Goal: Transaction & Acquisition: Purchase product/service

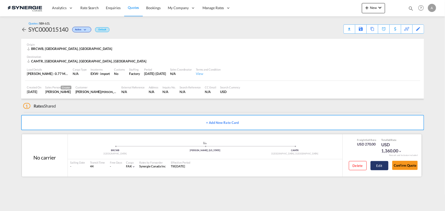
click at [373, 165] on button "Edit" at bounding box center [380, 165] width 18 height 9
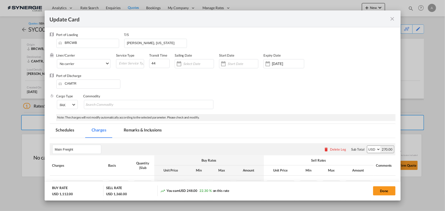
drag, startPoint x: 392, startPoint y: 17, endPoint x: 388, endPoint y: 22, distance: 6.9
click at [393, 17] on md-icon "icon-close fg-AAA8AD m-0 pointer" at bounding box center [392, 19] width 6 height 6
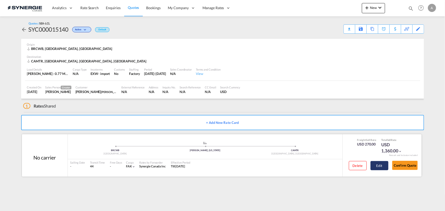
click at [373, 165] on button "Edit" at bounding box center [380, 165] width 18 height 9
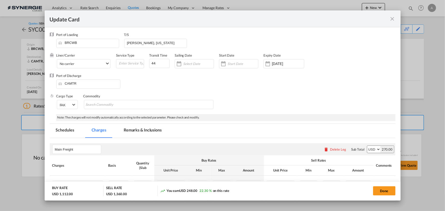
click at [150, 133] on md-tab-item "Remarks & Inclusions" at bounding box center [143, 131] width 50 height 14
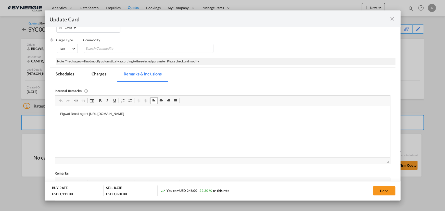
drag, startPoint x: 214, startPoint y: 118, endPoint x: 245, endPoint y: 116, distance: 30.7
click at [215, 118] on html "Figwal Brasil agent https://app.frontapp.com/open/cnv_qivdtfz?key=hvg-JAA5IY5AM…" at bounding box center [222, 114] width 335 height 16
click at [236, 116] on p "Figwal Brasil agent https://app.frontapp.com/open/cnv_qivdtfz?key=hvg-JAA5IY5AM…" at bounding box center [222, 113] width 325 height 5
click at [99, 76] on md-tab-item "Charges" at bounding box center [98, 75] width 27 height 14
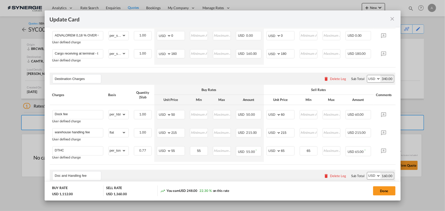
scroll to position [288, 0]
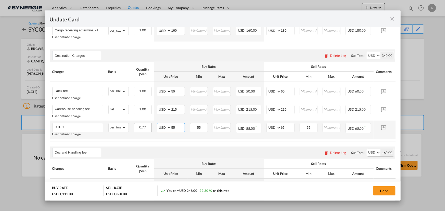
drag, startPoint x: 177, startPoint y: 131, endPoint x: 147, endPoint y: 131, distance: 29.8
click at [148, 131] on tr "DTHC User defined charge Please Enter Already Exists gross_weight volumetric_we…" at bounding box center [230, 130] width 361 height 18
type input "40"
type input "80"
type input "55"
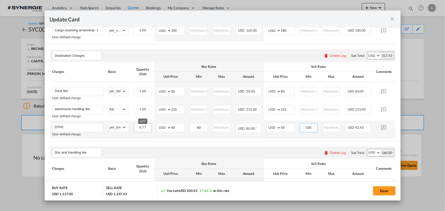
type input "100"
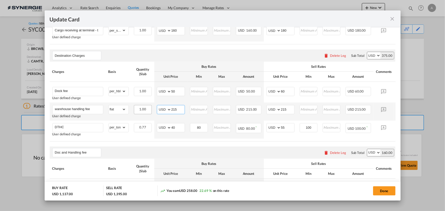
drag, startPoint x: 176, startPoint y: 110, endPoint x: 142, endPoint y: 111, distance: 33.9
click at [148, 111] on tr "warehouse handling fee User defined charge Please Enter Already Exists gross_we…" at bounding box center [230, 112] width 361 height 18
type input "85"
type input "100"
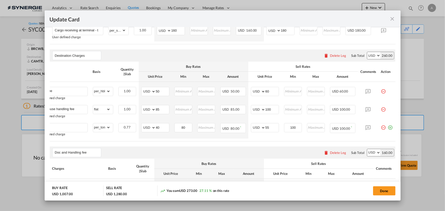
scroll to position [0, 0]
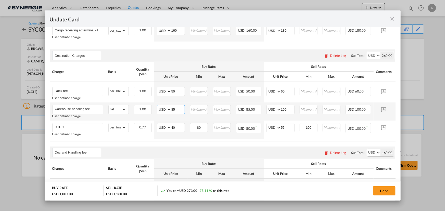
drag, startPoint x: 176, startPoint y: 112, endPoint x: 113, endPoint y: 106, distance: 63.5
click at [115, 110] on tr "warehouse handling fee User defined charge Please Enter Already Exists gross_we…" at bounding box center [230, 112] width 361 height 18
type input "160"
type input "190"
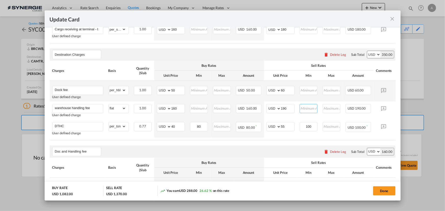
scroll to position [311, 0]
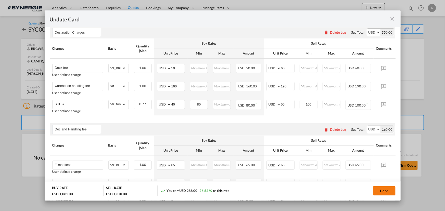
click at [390, 190] on button "Done" at bounding box center [384, 190] width 22 height 9
type input "28 Oct 2025"
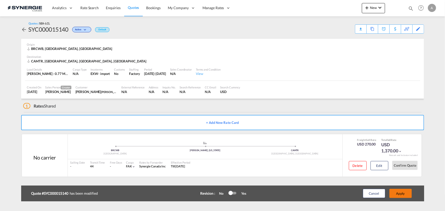
click at [401, 192] on button "Apply" at bounding box center [400, 193] width 22 height 9
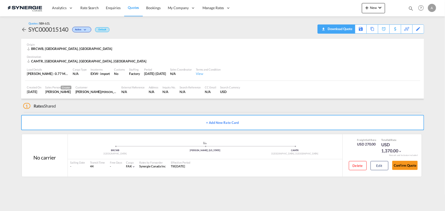
click at [349, 30] on div "Download Quote" at bounding box center [339, 29] width 26 height 8
click at [374, 165] on button "Edit" at bounding box center [380, 165] width 18 height 9
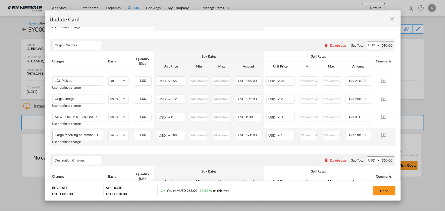
scroll to position [185, 0]
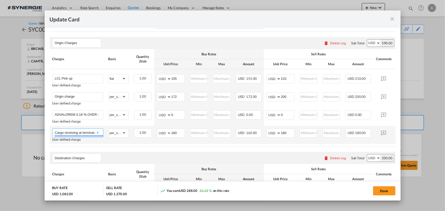
click at [91, 133] on input "Cargo receiving at terminal - to be confirmed - min 180 USD" at bounding box center [79, 133] width 48 height 8
type input "Cargo receiving at terminal - to be confirmed - min 160 USD"
drag, startPoint x: 288, startPoint y: 133, endPoint x: 257, endPoint y: 132, distance: 30.9
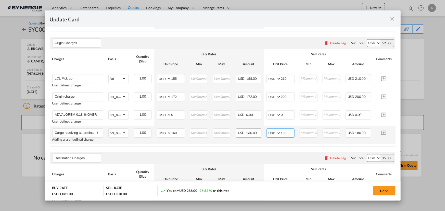
click at [260, 134] on tr "Cargo receiving at terminal - to be confirmed - min 160 USD Adding a user defin…" at bounding box center [230, 135] width 361 height 18
type input "160"
click at [80, 132] on input "Cargo receiving at terminal - to be confirmed - min 160 USD" at bounding box center [79, 133] width 48 height 8
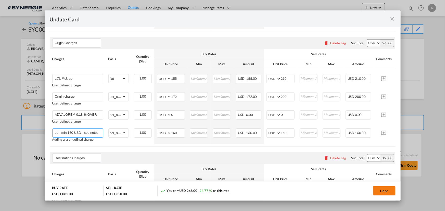
type input "Cargo receiving at terminal - to be confirmed - min 160 USD - see notes"
click at [385, 191] on button "Done" at bounding box center [384, 190] width 22 height 9
type input "28 Oct 2025"
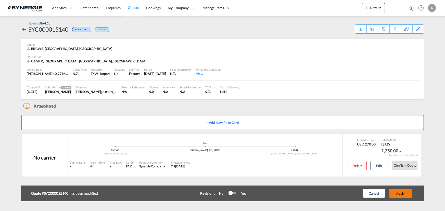
click at [404, 192] on button "Apply" at bounding box center [400, 193] width 22 height 9
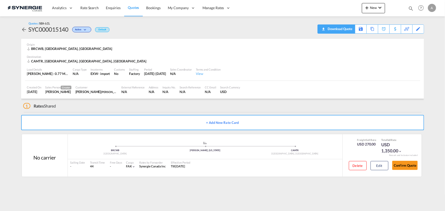
click at [340, 29] on div "Download Quote" at bounding box center [339, 29] width 26 height 8
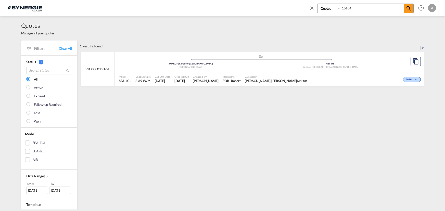
select select "Quotes"
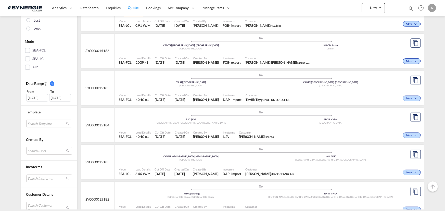
scroll to position [139, 0]
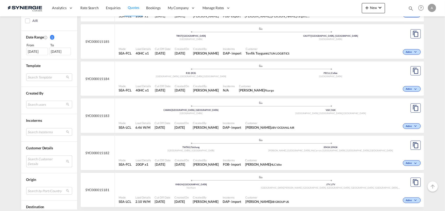
click at [39, 160] on md-select "Search Customer Details user name user robert Khanh hcmbiz84@voltransvn.com | v…" at bounding box center [49, 162] width 46 height 12
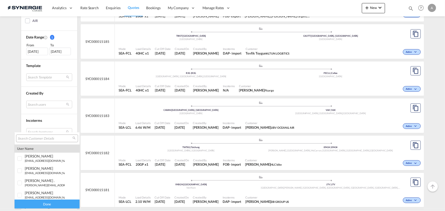
click at [38, 138] on input "search" at bounding box center [45, 138] width 55 height 5
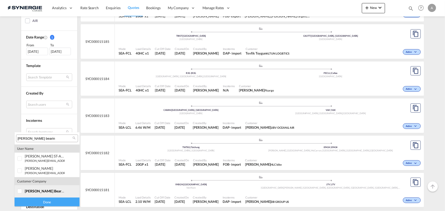
type input "allen bearin"
click at [42, 191] on span "allen bearin" at bounding box center [45, 191] width 40 height 4
click at [44, 200] on div "Done" at bounding box center [47, 202] width 65 height 9
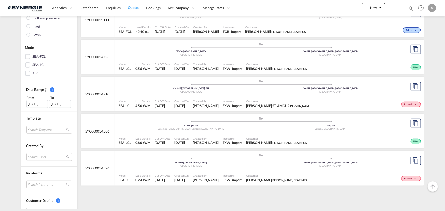
scroll to position [93, 0]
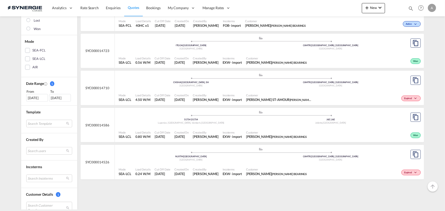
click at [29, 100] on div "[DATE]" at bounding box center [37, 98] width 22 height 8
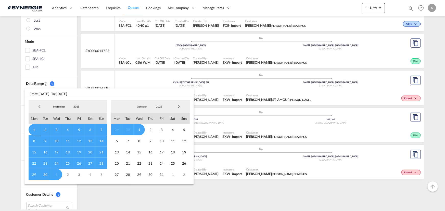
click at [71, 104] on md-select-value "2025" at bounding box center [76, 107] width 17 height 8
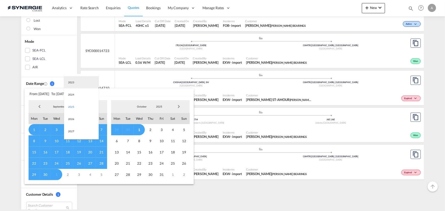
click at [75, 84] on md-option "2023" at bounding box center [81, 82] width 35 height 12
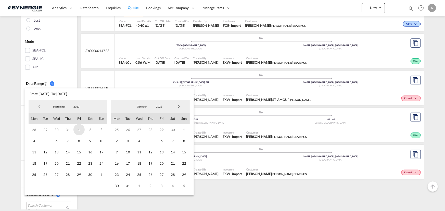
click at [79, 130] on span "1" at bounding box center [78, 129] width 11 height 11
click at [156, 104] on md-select-value "2023" at bounding box center [158, 107] width 17 height 8
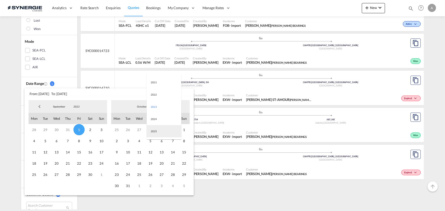
click at [160, 132] on md-option "2025" at bounding box center [164, 131] width 35 height 12
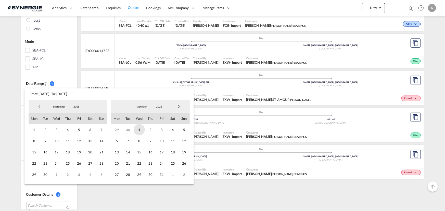
click at [136, 129] on span "1" at bounding box center [139, 129] width 11 height 11
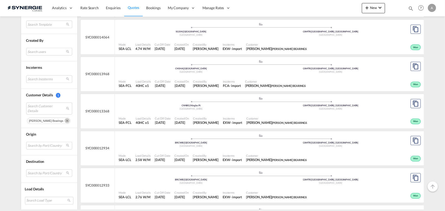
scroll to position [487, 0]
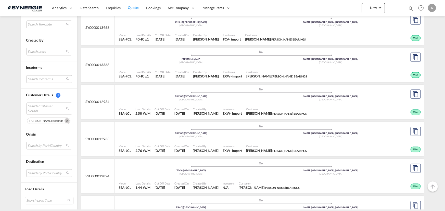
click at [216, 105] on div "Mode SEA-LCL Load Details 2.58 W/M Cut Off Date 3 Jul 2025 Created On 3 Jul 202…" at bounding box center [269, 111] width 309 height 15
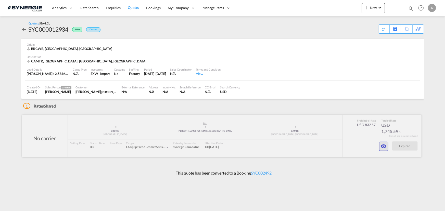
click at [386, 146] on md-icon "icon-eye" at bounding box center [384, 146] width 6 height 6
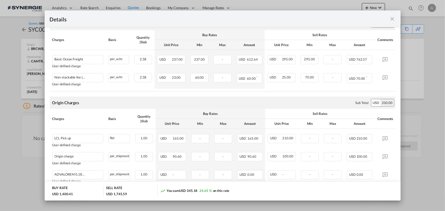
scroll to position [93, 0]
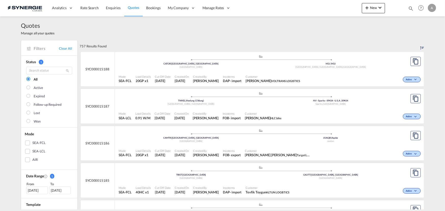
click at [410, 9] on md-icon "icon-magnify" at bounding box center [411, 9] width 6 height 6
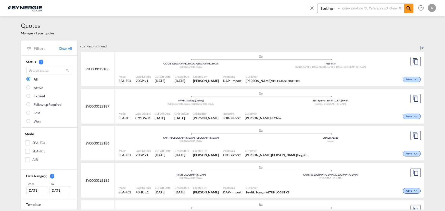
click at [328, 13] on select "Bookings Quotes Enquiries" at bounding box center [330, 8] width 24 height 9
select select "Quotes"
click at [318, 4] on select "Bookings Quotes Enquiries" at bounding box center [330, 8] width 24 height 9
click at [342, 12] on input at bounding box center [373, 8] width 64 height 9
type input "15163"
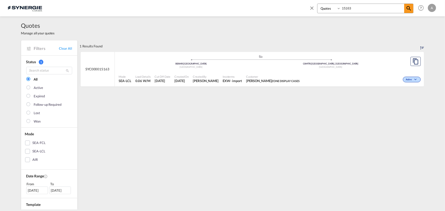
click at [229, 76] on span "Incoterms" at bounding box center [232, 77] width 19 height 4
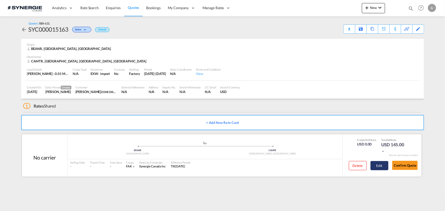
click at [383, 163] on button "Edit" at bounding box center [380, 165] width 18 height 9
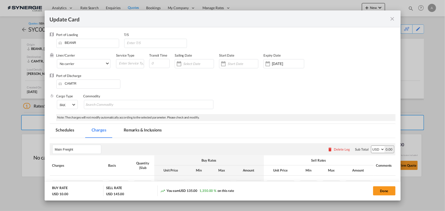
click at [138, 130] on md-tab-item "Remarks & Inclusions" at bounding box center [143, 131] width 50 height 14
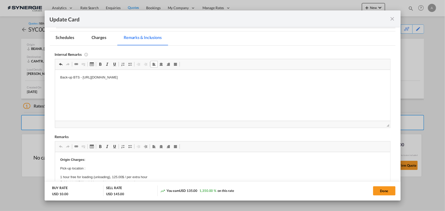
scroll to position [116, 0]
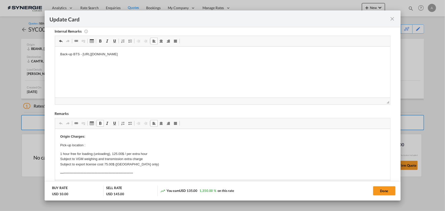
click at [97, 144] on p "Pick-up location :" at bounding box center [222, 145] width 325 height 5
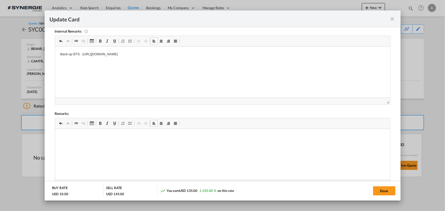
click at [98, 129] on html at bounding box center [222, 129] width 335 height 0
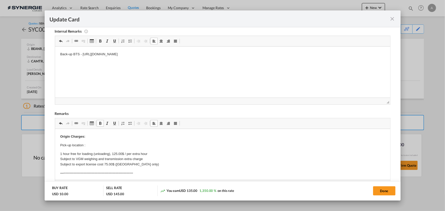
click at [97, 145] on p "Pick-up location :" at bounding box center [222, 145] width 325 height 5
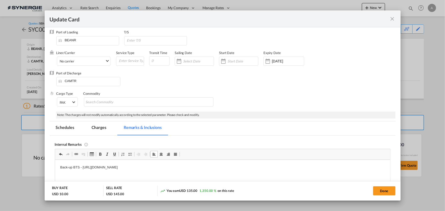
scroll to position [0, 0]
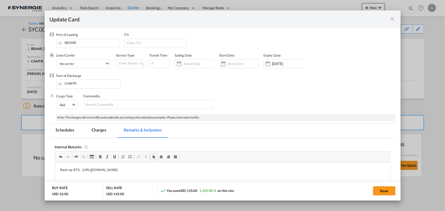
drag, startPoint x: 102, startPoint y: 135, endPoint x: 444, endPoint y: 97, distance: 344.1
click at [103, 135] on md-tab-item "Charges" at bounding box center [98, 131] width 27 height 14
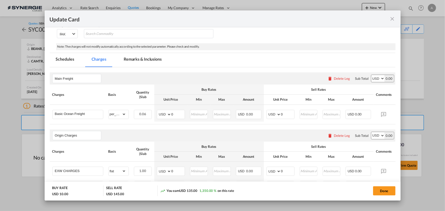
scroll to position [116, 0]
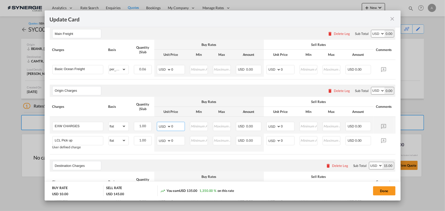
click at [154, 124] on tr "EXW CHARGES Please Enter Already Exists gross_weight volumetric_weight per_ship…" at bounding box center [230, 125] width 361 height 17
type input "260"
type input "300"
drag, startPoint x: 160, startPoint y: 143, endPoint x: 129, endPoint y: 133, distance: 33.1
click at [139, 141] on tr "LCL Pick up User defined charge Please Enter Already Exists gross_weight volume…" at bounding box center [230, 143] width 361 height 18
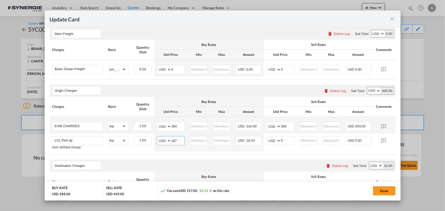
type input "187"
type input "200"
drag, startPoint x: 160, startPoint y: 127, endPoint x: 106, endPoint y: 110, distance: 56.5
click at [129, 123] on tr "EXW CHARGES Please Enter Already Exists gross_weight volumetric_weight per_ship…" at bounding box center [229, 125] width 361 height 17
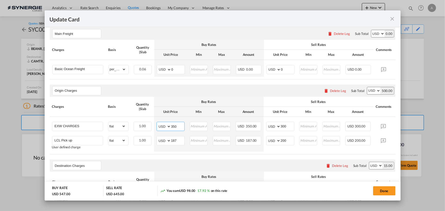
type input "350"
type input "390"
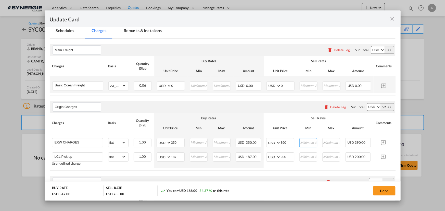
scroll to position [93, 0]
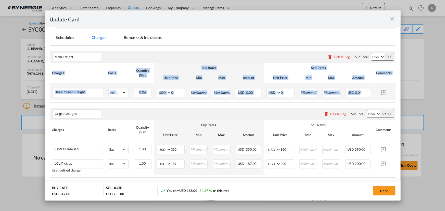
drag, startPoint x: 360, startPoint y: 102, endPoint x: 385, endPoint y: 98, distance: 25.5
click at [380, 103] on div "Charges Basis Quantity | Slab Buy Rates Sell Rates Comments Action Unit Price M…" at bounding box center [223, 83] width 346 height 40
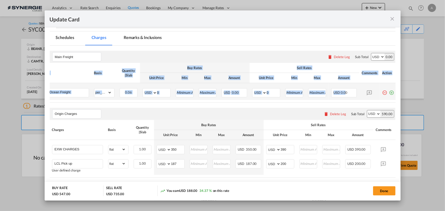
click at [390, 93] on md-icon "icon-plus-circle-outline green-400-fg" at bounding box center [391, 90] width 5 height 5
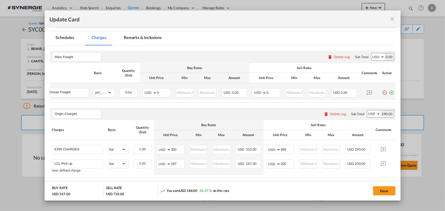
scroll to position [0, 5]
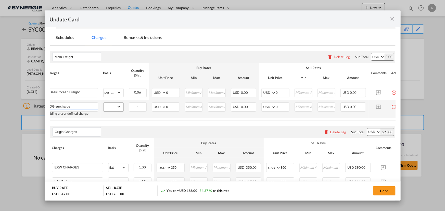
type input "DG surcharge"
click at [111, 106] on select "gross_weight volumetric_weight per_shipment per_bl per_km per_hawb per_kg flat …" at bounding box center [112, 107] width 17 height 8
select select "per_shipment"
click at [104, 103] on select "gross_weight volumetric_weight per_shipment per_bl per_km per_hawb per_kg flat …" at bounding box center [112, 107] width 17 height 8
drag, startPoint x: 172, startPoint y: 93, endPoint x: 132, endPoint y: 88, distance: 39.9
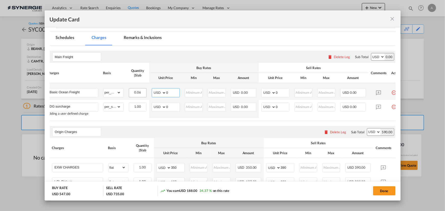
click at [134, 89] on tr "Basic Ocean Freight Please Enter Already Exists gross_weight volumetric_weight …" at bounding box center [225, 91] width 361 height 17
click at [173, 92] on input "0" at bounding box center [172, 92] width 13 height 8
type input "71"
type input "90"
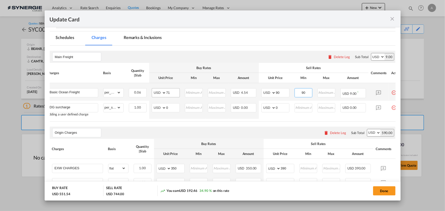
type input "90"
click at [191, 94] on input "Update CardPort of ..." at bounding box center [193, 92] width 17 height 8
type input "71"
drag, startPoint x: 174, startPoint y: 107, endPoint x: 122, endPoint y: 103, distance: 52.2
click at [126, 105] on tr "DG surcharge Adding a user defined charge Please Enter Already Exists gross_wei…" at bounding box center [225, 110] width 361 height 18
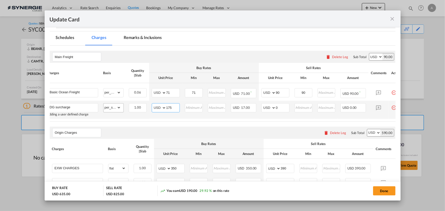
type input "175"
type input "230"
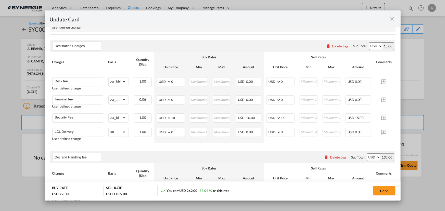
scroll to position [255, 0]
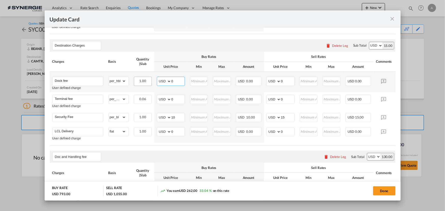
drag, startPoint x: 173, startPoint y: 85, endPoint x: 143, endPoint y: 81, distance: 30.6
click at [144, 81] on tr "Dock fee User defined charge Please Enter Already Exists gross_weight volumetri…" at bounding box center [230, 82] width 361 height 21
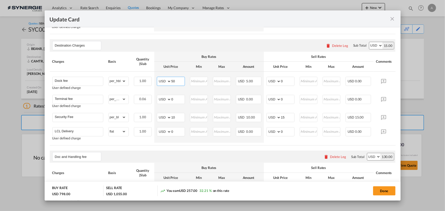
type input "50"
type input "70"
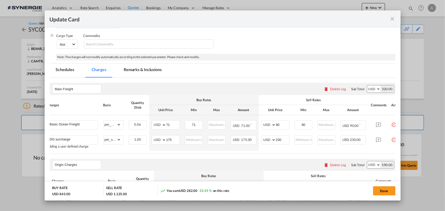
scroll to position [23, 0]
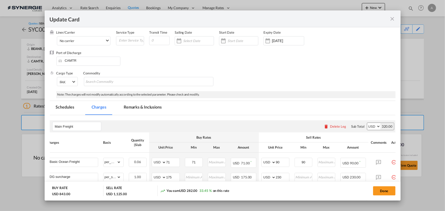
click at [138, 115] on md-tab-item "Remarks & Inclusions" at bounding box center [143, 108] width 50 height 14
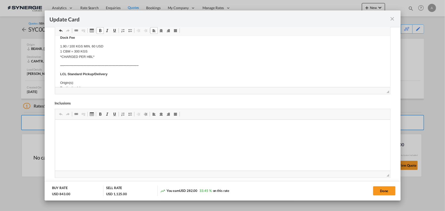
scroll to position [139, 0]
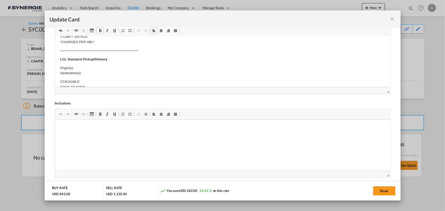
click at [80, 69] on p "Origin(s): Destination(s):" at bounding box center [222, 70] width 325 height 11
click at [97, 74] on p "Origin(s): MONTREAL CFS, QC Destination(s):" at bounding box center [222, 70] width 325 height 11
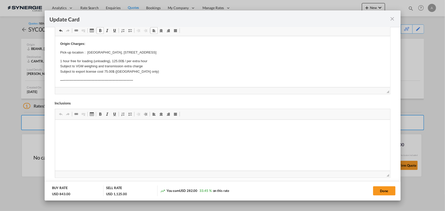
scroll to position [93, 0]
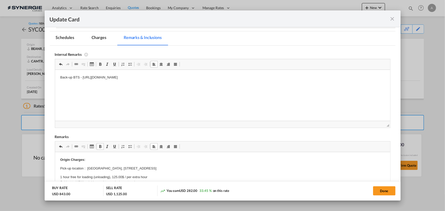
click at [205, 80] on html "Back-up BTS - https://app.frontapp.com/open/cnv_qivnj67?key=1-MzEwoB63QAp00Mvcb…" at bounding box center [222, 78] width 335 height 16
click at [260, 80] on p "Back-up BTS - https://app.frontapp.com/open/cnv_qivnj67?key=1-MzEwoB63QAp00Mvcb…" at bounding box center [222, 77] width 325 height 5
click at [116, 90] on body "Back-up BTS - https://app.frontapp.com/open/cnv_qivnj67?key=1-MzEwoB63QAp00Mvcb…" at bounding box center [222, 90] width 325 height 31
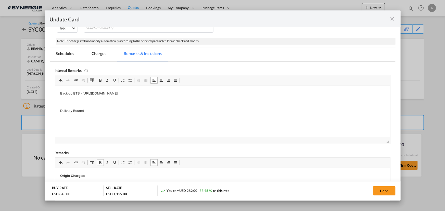
scroll to position [46, 0]
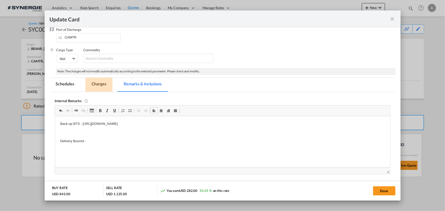
click at [100, 89] on md-tab-item "Charges" at bounding box center [98, 85] width 27 height 14
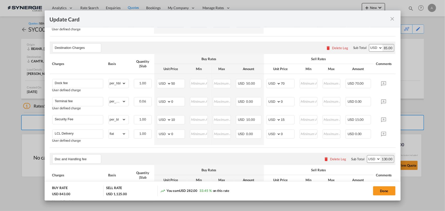
scroll to position [255, 0]
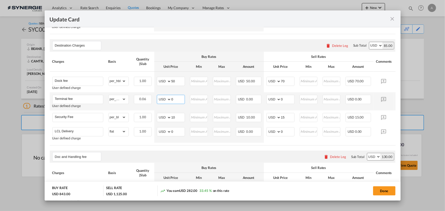
drag, startPoint x: 175, startPoint y: 103, endPoint x: 111, endPoint y: 96, distance: 64.4
click at [126, 102] on tr "Terminal fee User defined charge Please Enter Already Exists gross_weight volum…" at bounding box center [230, 101] width 361 height 18
type input "24"
type input "30"
type input "50"
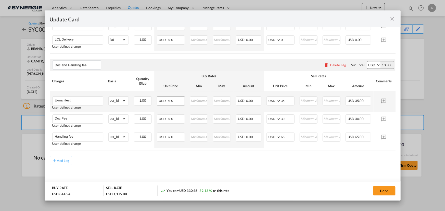
scroll to position [348, 0]
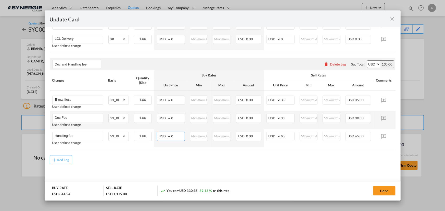
drag, startPoint x: 176, startPoint y: 139, endPoint x: 144, endPoint y: 132, distance: 33.3
click at [154, 138] on td "AED AFN ALL AMD ANG AOA ARS AUD AWG AZN BAM BBD BDT BGN BHD BIF BMD BND BOB BRL…" at bounding box center [170, 138] width 33 height 18
type input "53"
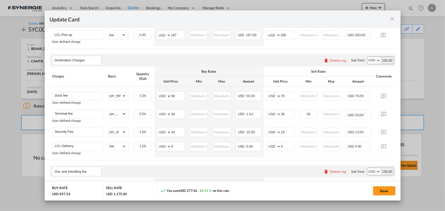
scroll to position [232, 0]
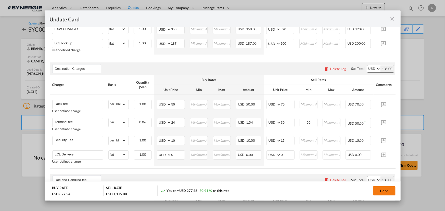
click at [386, 190] on button "Done" at bounding box center [384, 190] width 22 height 9
type input "29 Oct 2025"
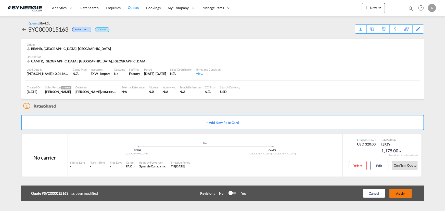
click at [399, 192] on button "Apply" at bounding box center [400, 193] width 22 height 9
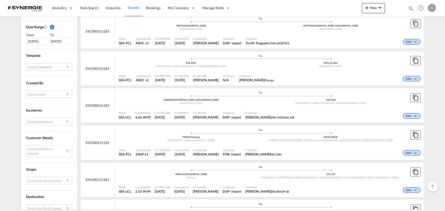
scroll to position [162, 0]
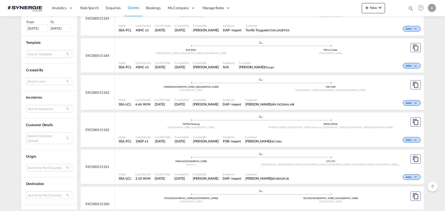
click at [37, 137] on md-select "Search Customer Details user name user [PERSON_NAME] [EMAIL_ADDRESS][DOMAIN_NAM…" at bounding box center [49, 138] width 46 height 12
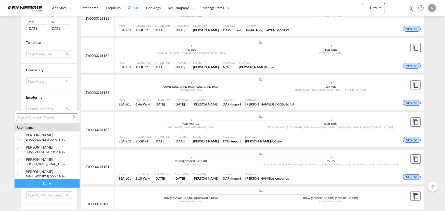
click at [37, 118] on input "search" at bounding box center [45, 117] width 55 height 5
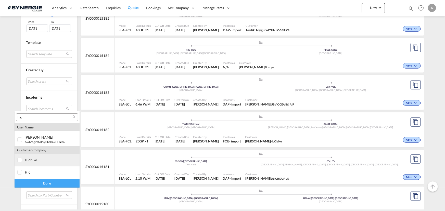
type input "hlc"
click at [33, 158] on div "hlc bike" at bounding box center [45, 160] width 40 height 4
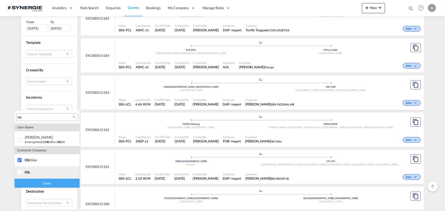
click at [27, 174] on md-option "company hlc" at bounding box center [47, 173] width 65 height 12
click at [41, 186] on div "Done" at bounding box center [47, 183] width 65 height 9
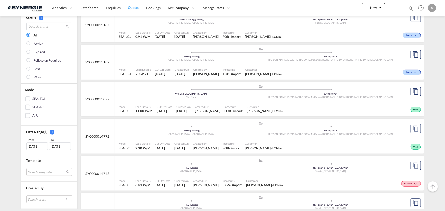
scroll to position [46, 0]
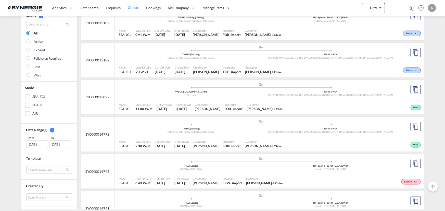
click at [220, 99] on div "Mode SEA-LCL Load Details 11.00 W/M Cut Off Date 26 Sep 2025 Created On 26 Sep …" at bounding box center [269, 106] width 309 height 15
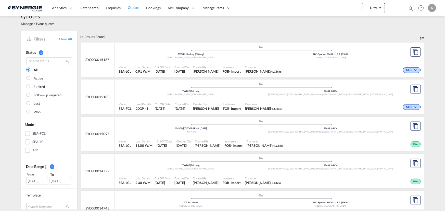
scroll to position [0, 0]
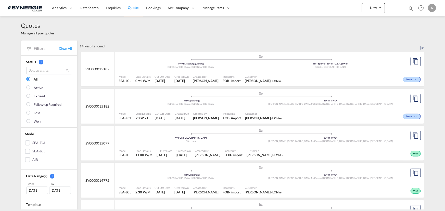
click at [248, 146] on div "Mode SEA-LCL Load Details 11.00 W/M Cut Off Date 26 Sep 2025 Created On 26 Sep …" at bounding box center [269, 153] width 309 height 15
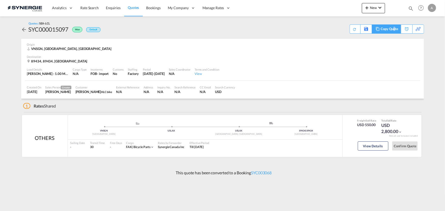
click at [395, 29] on div "Copy Quote" at bounding box center [389, 29] width 17 height 9
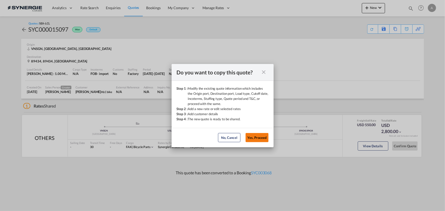
click at [251, 135] on button "Yes, Proceed" at bounding box center [257, 137] width 23 height 9
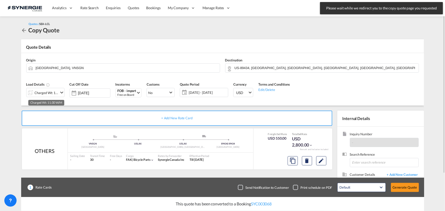
click at [36, 93] on div "Charged Wt: 11.00 W/M" at bounding box center [47, 92] width 24 height 7
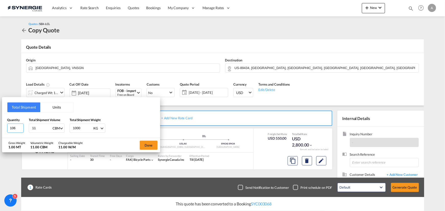
drag, startPoint x: 15, startPoint y: 128, endPoint x: -7, endPoint y: 120, distance: 23.6
click at [0, 120] on html "Analytics Reports Dashboard Rate Search Enquiries Quotes" at bounding box center [222, 105] width 445 height 211
type input "42"
type input "3.75"
type input "221"
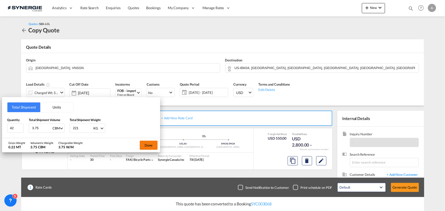
click at [151, 146] on button "Done" at bounding box center [149, 145] width 18 height 9
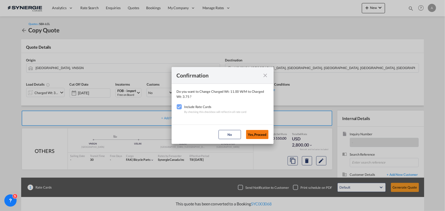
click at [261, 135] on button "Yes,Proceed" at bounding box center [257, 134] width 22 height 9
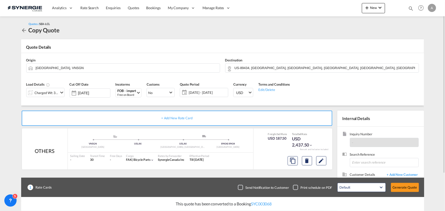
click at [197, 94] on span "[DATE] - [DATE]" at bounding box center [208, 92] width 38 height 5
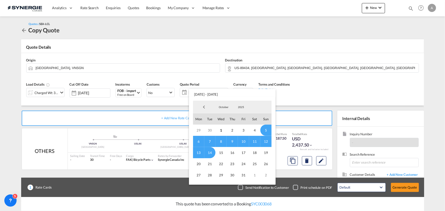
click at [336, 95] on md-backdrop at bounding box center [222, 105] width 445 height 211
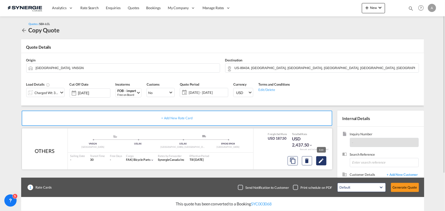
click at [322, 161] on md-icon "Edit" at bounding box center [321, 161] width 6 height 6
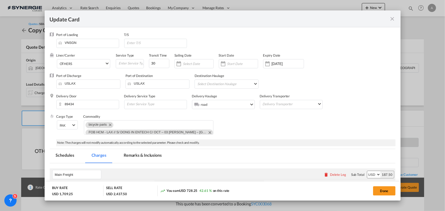
select select "per_w/m"
select select "per_bl"
select select "flat"
select select "per_bl"
select select "per_shipment"
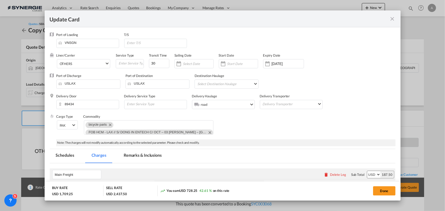
select select "per_bl"
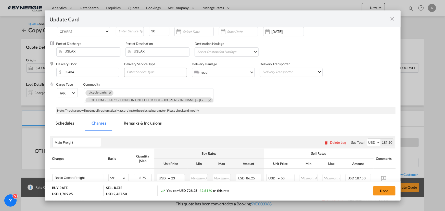
scroll to position [23, 0]
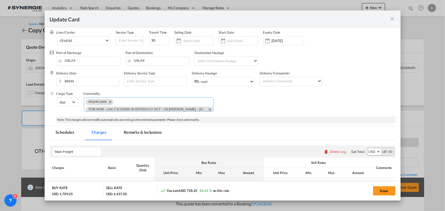
click at [110, 100] on md-icon "Remove bicycle parts" at bounding box center [110, 102] width 6 height 6
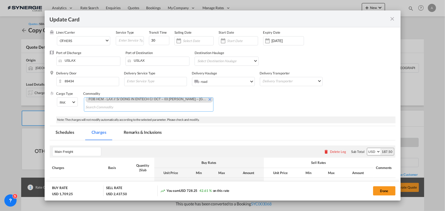
scroll to position [0, 0]
click at [207, 102] on md-icon "Remove FOB HCM - LAX // S/ DONG IN ENTECH C/ OCT – 03 HAWLEY – USA - Sparks// 1…" at bounding box center [210, 102] width 6 height 6
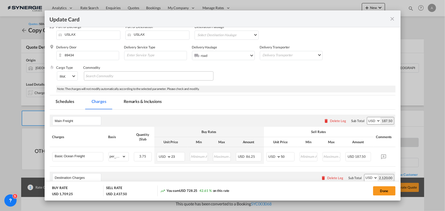
scroll to position [46, 0]
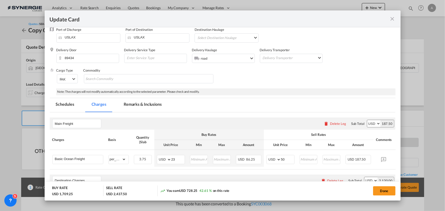
drag, startPoint x: 152, startPoint y: 106, endPoint x: 173, endPoint y: 111, distance: 22.3
click at [152, 106] on md-tab-item "Remarks & Inclusions" at bounding box center [143, 105] width 50 height 14
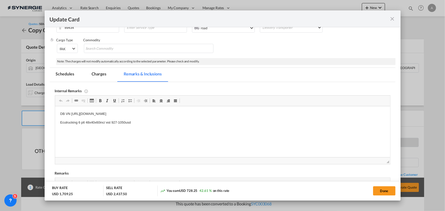
scroll to position [0, 0]
drag, startPoint x: 214, startPoint y: 112, endPoint x: 71, endPoint y: 112, distance: 143.6
click at [71, 112] on p "DB VN https://app.frontapp.com/open/msg_1htinebz?key=8W8mehoaR2tn5q_mEXf-Yw54Ok…" at bounding box center [222, 113] width 325 height 5
click at [123, 122] on p "Ecutrucking 6 plt 48x40x60inc/ est 927-1050usd" at bounding box center [222, 122] width 325 height 5
click at [132, 122] on p "Ecutrucking 6 plt 48x40x60inc/ est 927-1050usd" at bounding box center [222, 122] width 325 height 5
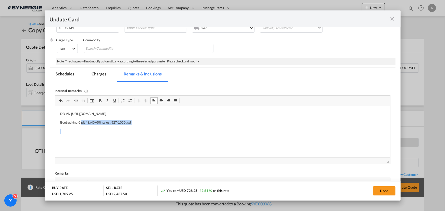
drag, startPoint x: 131, startPoint y: 122, endPoint x: 82, endPoint y: 122, distance: 49.5
click at [82, 122] on p "Ecutrucking 6 plt 48x40x60inc/ est 927-1050usd" at bounding box center [222, 122] width 325 height 5
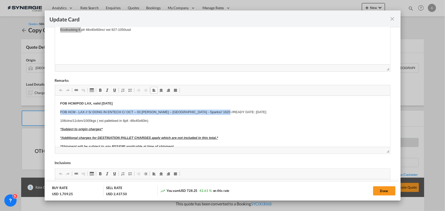
drag, startPoint x: 58, startPoint y: 112, endPoint x: 238, endPoint y: 111, distance: 179.3
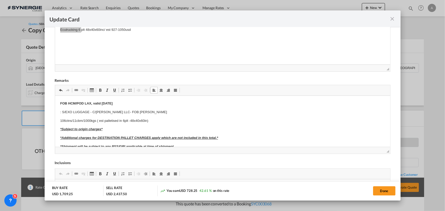
click at [62, 121] on p "106ctns/11cbm/1000kgs ( est palletised in 6plt -48x40x60in)" at bounding box center [222, 120] width 325 height 5
click at [151, 122] on p "42ctns/3.75bm/221kgs ( est palletised in 6plt -48x40x60in)" at bounding box center [222, 120] width 325 height 5
drag, startPoint x: 151, startPoint y: 122, endPoint x: 116, endPoint y: 120, distance: 35.3
click at [116, 120] on p "42ctns/3.75bm/221kgs ( est palletised in 6plt -48x40x60in)" at bounding box center [222, 120] width 325 height 5
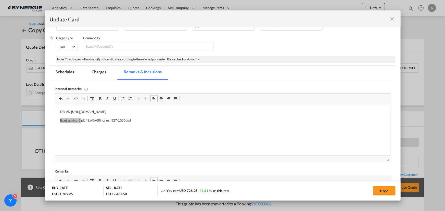
scroll to position [77, 0]
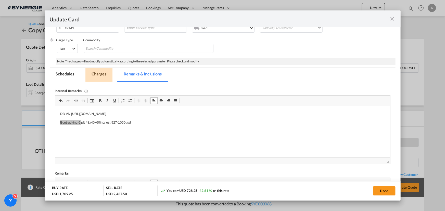
click at [101, 74] on md-tab-item "Charges" at bounding box center [98, 75] width 27 height 14
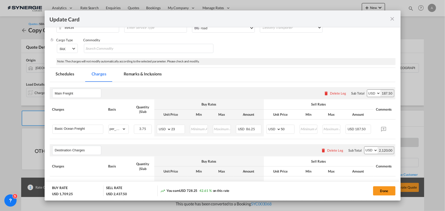
click at [133, 74] on md-tab-item "Remarks & Inclusions" at bounding box center [143, 75] width 50 height 14
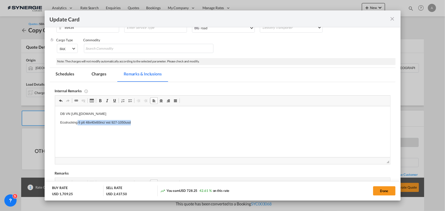
drag, startPoint x: 134, startPoint y: 123, endPoint x: 77, endPoint y: 123, distance: 56.9
click at [77, 123] on p "Ecutrucking 6 plt 48x40x60inc/ est 927-1050usd" at bounding box center [222, 122] width 325 height 5
click at [92, 77] on md-tab-item "Charges" at bounding box center [98, 75] width 27 height 14
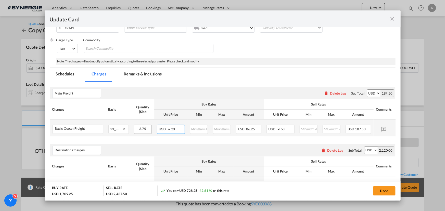
drag, startPoint x: 170, startPoint y: 131, endPoint x: 149, endPoint y: 130, distance: 21.2
click at [149, 131] on tr "Basic Ocean Freight Please Enter Already Exists gross_weight volumetric_weight …" at bounding box center [230, 128] width 361 height 17
type input "35"
type input "60"
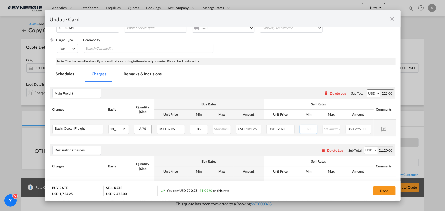
type input "60"
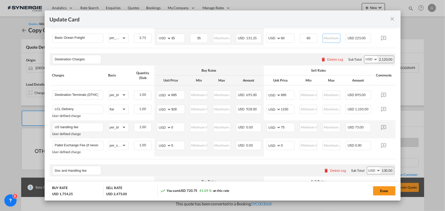
scroll to position [169, 0]
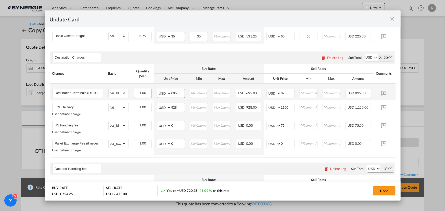
drag, startPoint x: 179, startPoint y: 96, endPoint x: 135, endPoint y: 92, distance: 43.8
click at [139, 94] on tr "Destination Terminals (DTHC) Please Enter Already Exists gross_weight volumetri…" at bounding box center [230, 92] width 361 height 17
type input "342"
drag, startPoint x: 288, startPoint y: 95, endPoint x: 248, endPoint y: 84, distance: 40.9
click at [268, 91] on md-input-container "AED AFN ALL AMD ANG AOA ARS AUD AWG AZN BAM BBD BDT BGN BHD BIF BMD BND BOB BRL…" at bounding box center [281, 93] width 28 height 9
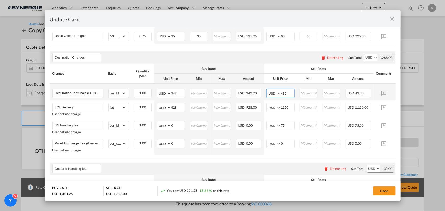
type input "430"
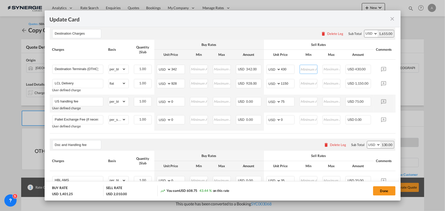
scroll to position [193, 0]
drag, startPoint x: 178, startPoint y: 75, endPoint x: 137, endPoint y: 66, distance: 41.9
click at [138, 67] on tr "Destination Terminals (DTHC) Please Enter Already Exists gross_weight volumetri…" at bounding box center [230, 68] width 361 height 17
click at [179, 69] on input "342" at bounding box center [177, 70] width 13 height 8
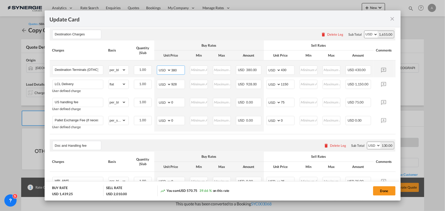
type input "380"
type input "440"
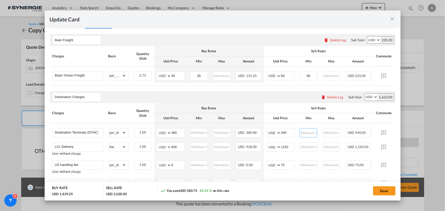
scroll to position [123, 0]
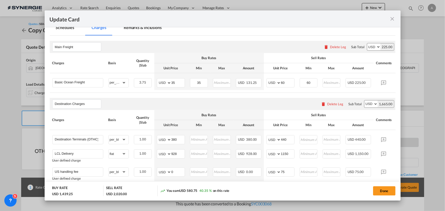
click at [138, 30] on md-tab-item "Remarks & Inclusions" at bounding box center [143, 28] width 50 height 14
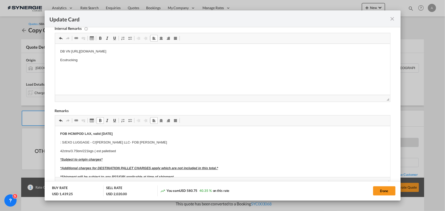
scroll to position [162, 0]
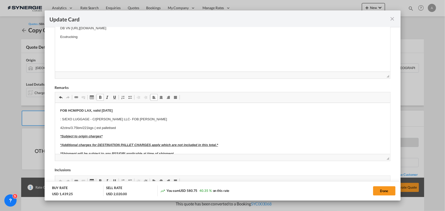
click at [122, 127] on p "42ctns/3.75bm/221kgs ( est palletised" at bounding box center [222, 127] width 325 height 5
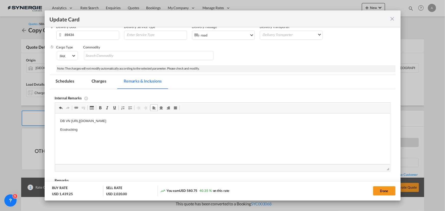
click at [100, 83] on md-tab-item "Charges" at bounding box center [98, 82] width 27 height 14
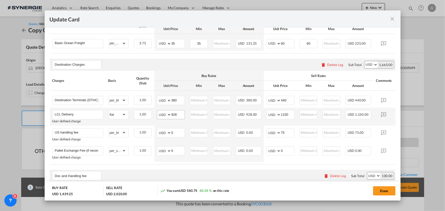
scroll to position [139, 0]
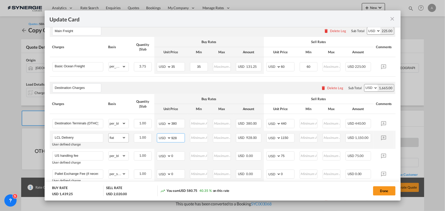
drag, startPoint x: 176, startPoint y: 138, endPoint x: 122, endPoint y: 135, distance: 53.9
click at [129, 138] on tr "LCL Delivery User defined charge Please Enter Already Exists gross_weight volum…" at bounding box center [230, 140] width 361 height 18
type input "715"
type input "815"
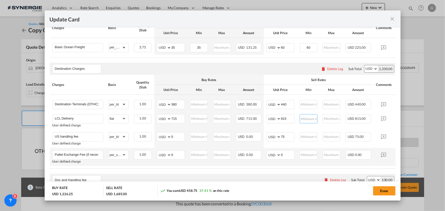
scroll to position [162, 0]
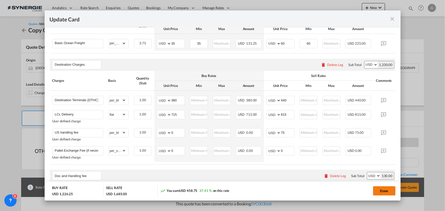
click at [380, 191] on button "Done" at bounding box center [384, 190] width 22 height 9
type input "13 Oct 2025"
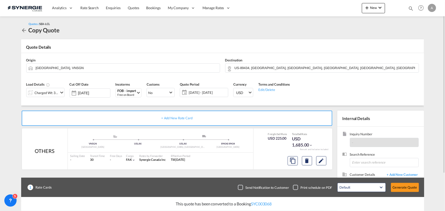
scroll to position [46, 0]
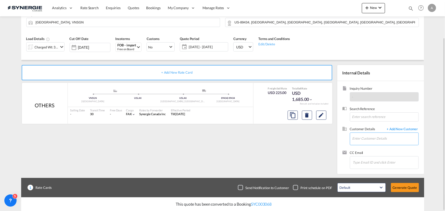
click at [365, 138] on input "Enter Customer Details" at bounding box center [385, 138] width 66 height 11
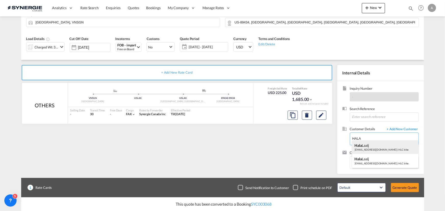
click at [376, 150] on div "Hala Laalj hlaalj@hlc.bike | HLC bike" at bounding box center [385, 148] width 66 height 14
type input "HLC bike, Hala Laalj, hlaalj@hlc.bike"
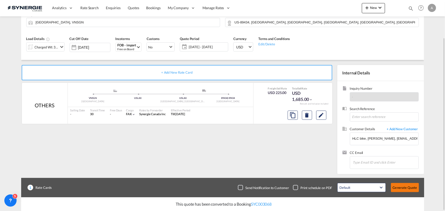
click at [400, 187] on button "Generate Quote" at bounding box center [405, 187] width 28 height 9
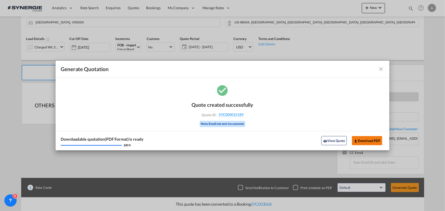
click at [358, 140] on button "Download PDF" at bounding box center [367, 140] width 30 height 9
click at [334, 143] on button "View Quote" at bounding box center [334, 140] width 26 height 9
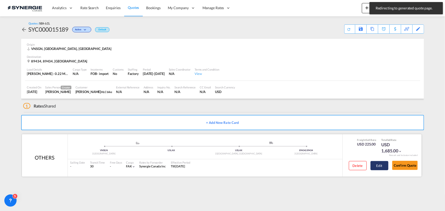
click at [379, 165] on button "Edit" at bounding box center [380, 165] width 18 height 9
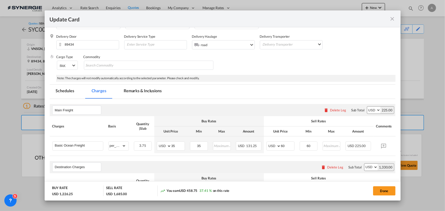
scroll to position [93, 0]
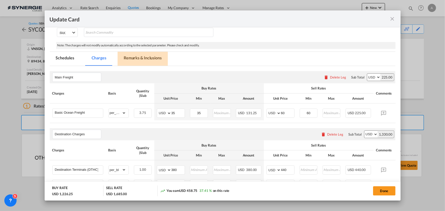
click at [135, 58] on md-tab-item "Remarks & Inclusions" at bounding box center [143, 59] width 50 height 14
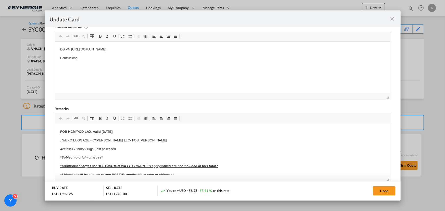
scroll to position [146, 0]
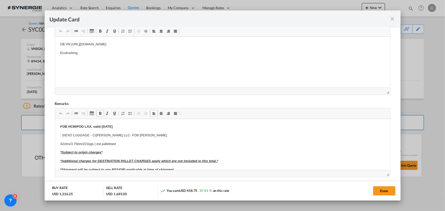
click at [122, 144] on p "42ctns/3.75bm/221kgs ( est palletised" at bounding box center [222, 144] width 325 height 5
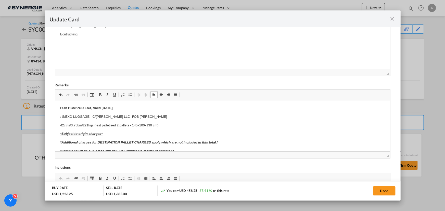
scroll to position [169, 0]
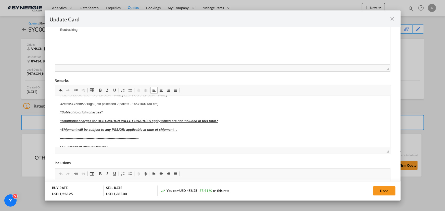
scroll to position [23, 0]
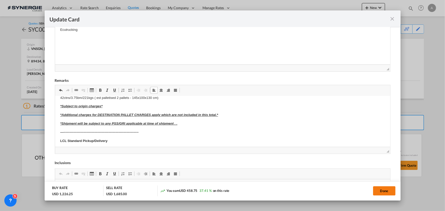
click at [382, 191] on button "Done" at bounding box center [384, 190] width 22 height 9
type input "13 Oct 2025"
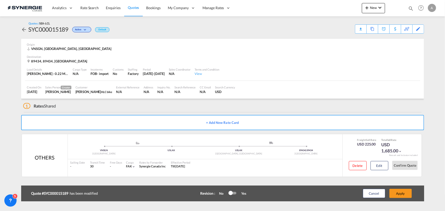
scroll to position [77, 0]
click at [402, 193] on button "Apply" at bounding box center [400, 193] width 22 height 9
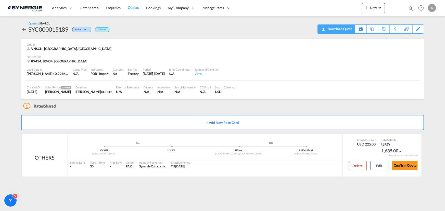
click at [344, 30] on div "Download Quote" at bounding box center [339, 29] width 26 height 8
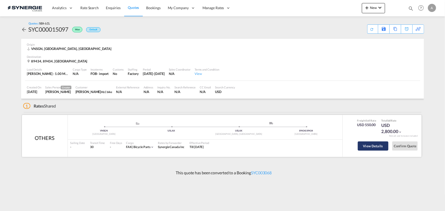
click at [373, 148] on button "View Details" at bounding box center [373, 146] width 31 height 9
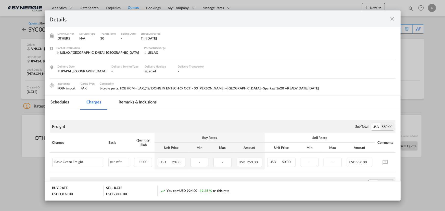
scroll to position [23, 0]
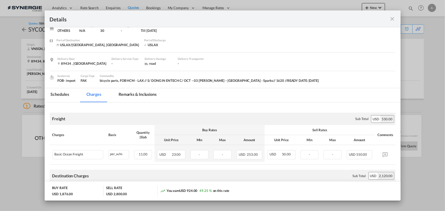
click at [395, 20] on md-icon "icon-close fg-AAA8AD m-0 cursor" at bounding box center [392, 19] width 6 height 6
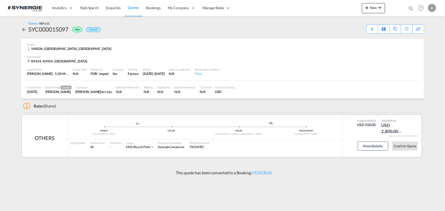
drag, startPoint x: 99, startPoint y: 163, endPoint x: 109, endPoint y: 152, distance: 14.3
click at [99, 163] on div "Quotes / SEA-LCL SYC000015097 Won Default Download Quote Save As Template Copy …" at bounding box center [222, 91] width 403 height 150
